Goal: Check status: Check status

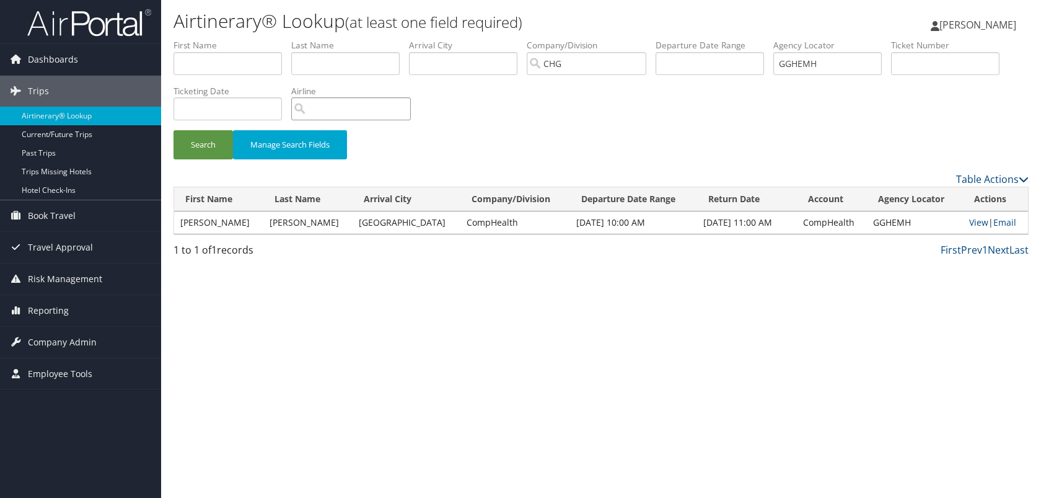
click at [411, 106] on input "search" at bounding box center [351, 108] width 120 height 23
paste input "CQRZ5H"
type input "CQRZ5H"
click at [174, 130] on button "Search" at bounding box center [203, 144] width 59 height 29
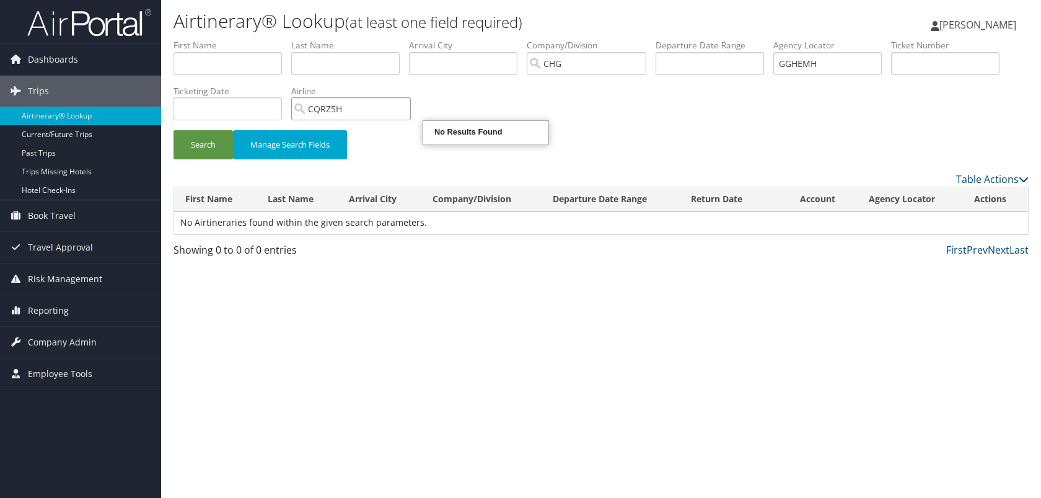
click at [411, 110] on input "CQRZ5H" at bounding box center [351, 108] width 120 height 23
click at [357, 163] on div "Search Manage Search Fields" at bounding box center [601, 151] width 874 height 42
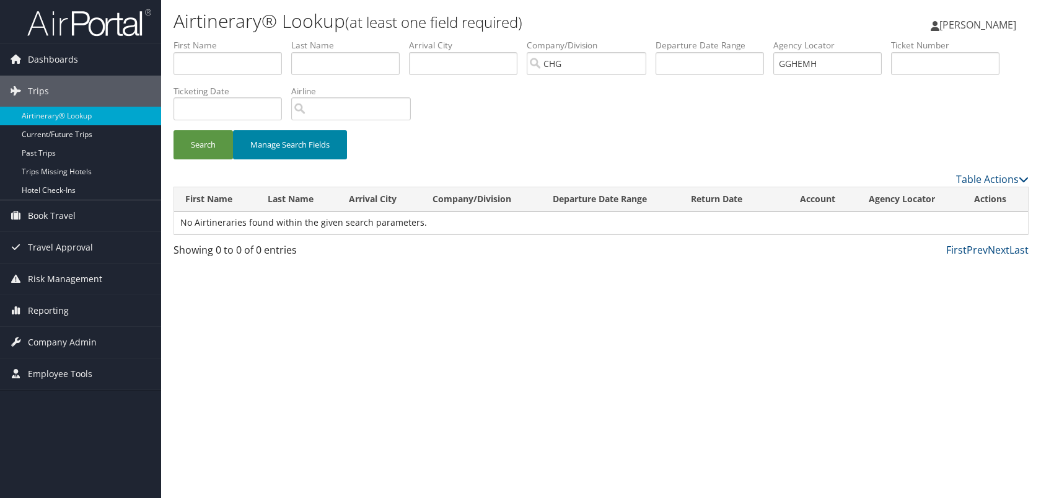
click at [330, 147] on button "Manage Search Fields" at bounding box center [290, 144] width 114 height 29
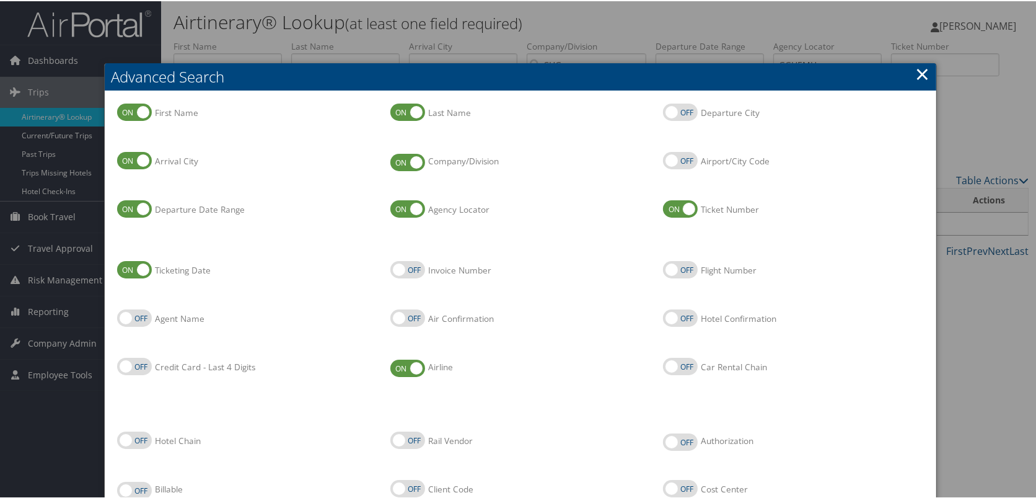
click at [915, 70] on link "×" at bounding box center [922, 72] width 14 height 25
